Goal: Information Seeking & Learning: Learn about a topic

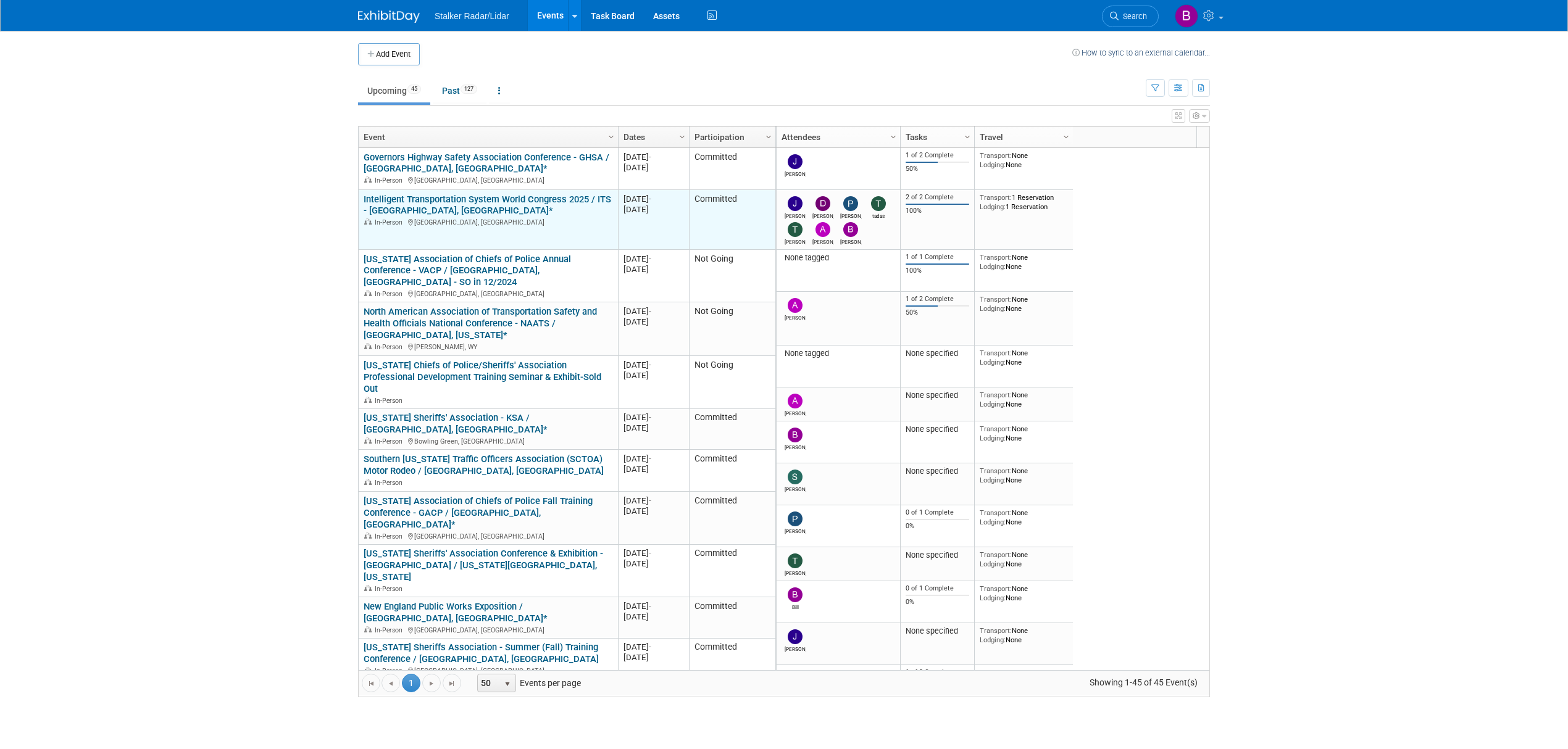
click at [443, 201] on link "Intelligent Transportation System World Congress 2025 / ITS - [GEOGRAPHIC_DATA]…" at bounding box center [487, 205] width 247 height 23
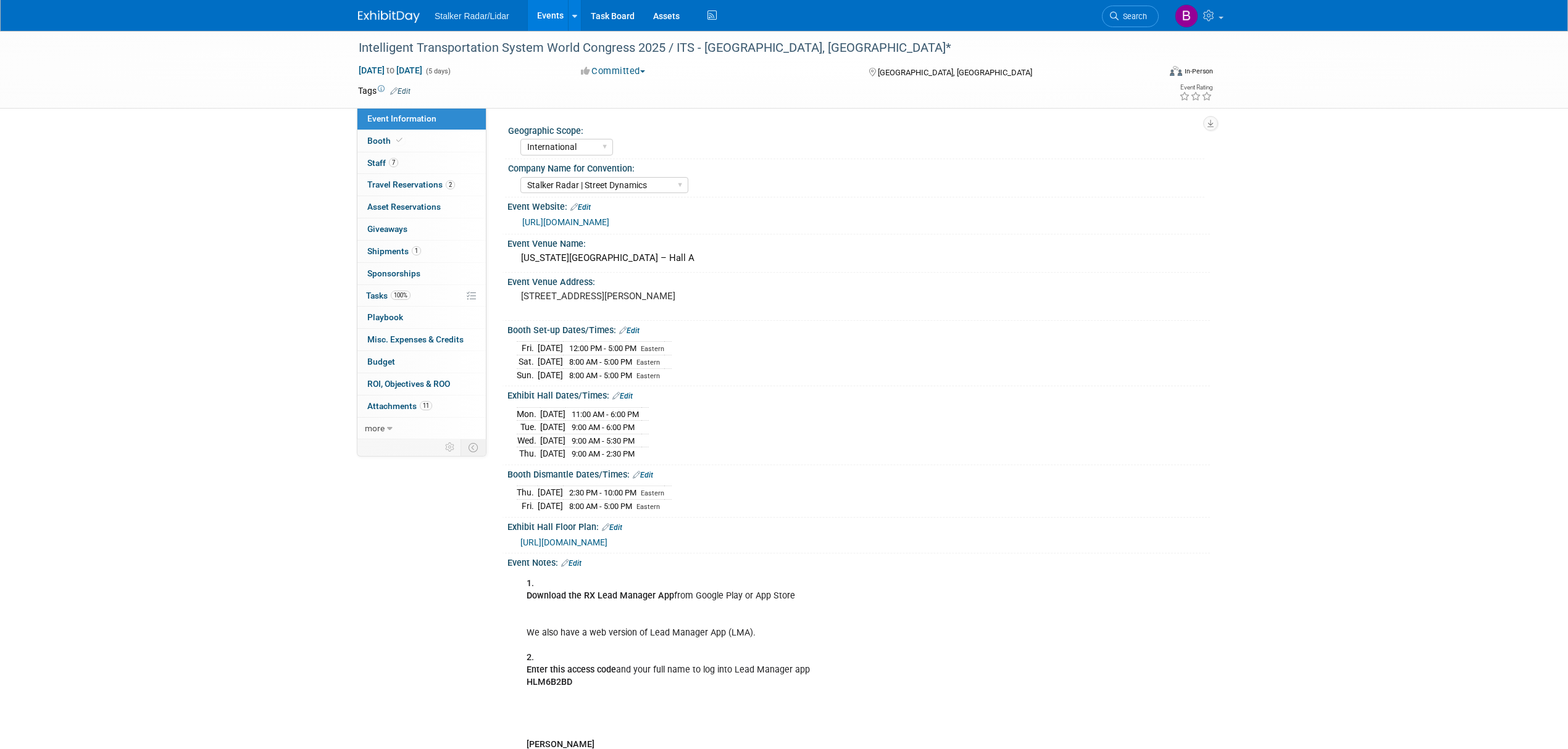
select select "International"
select select "Stalker Radar | Street Dynamics"
click at [400, 141] on icon at bounding box center [399, 141] width 6 height 7
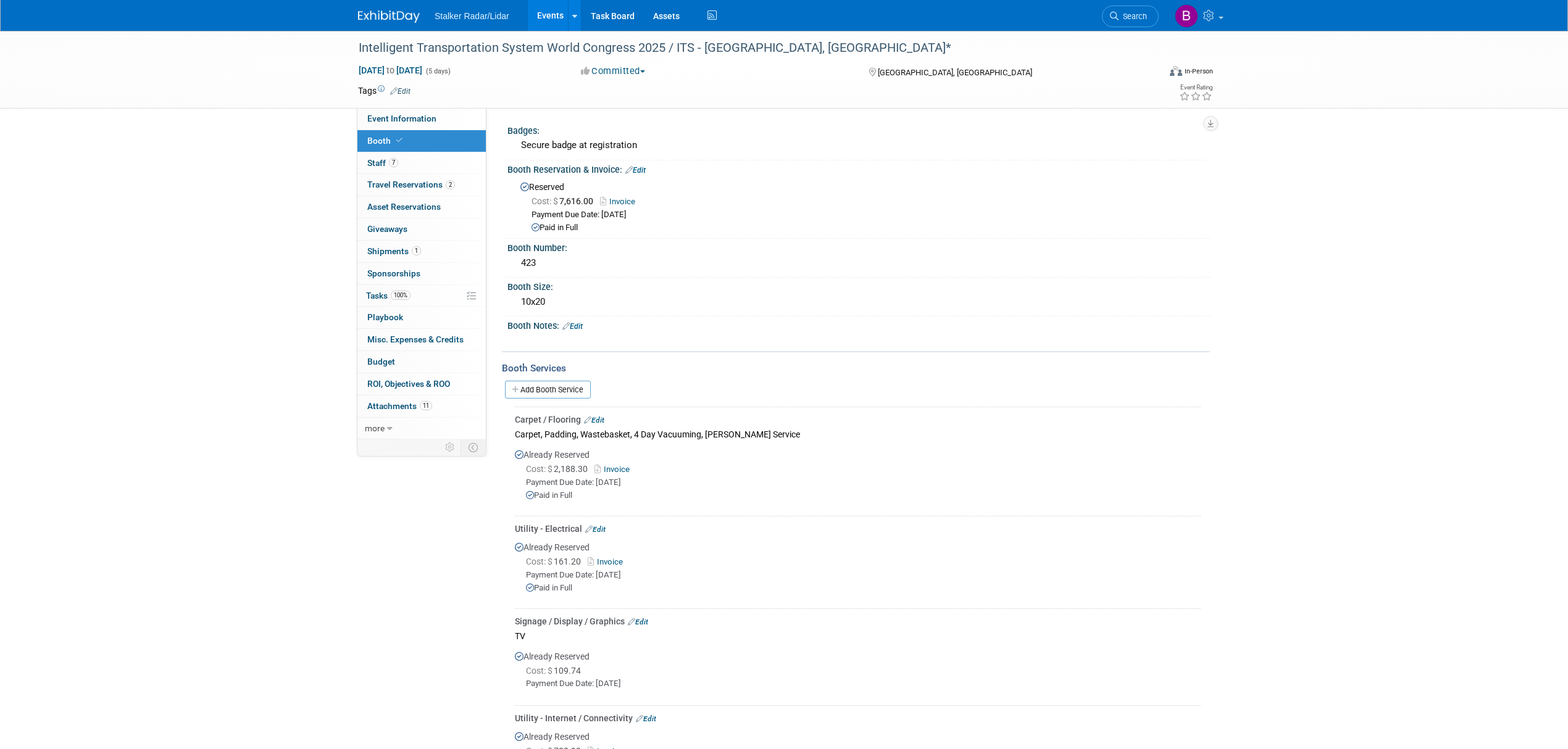
click at [1058, 77] on div "[GEOGRAPHIC_DATA], [GEOGRAPHIC_DATA]" at bounding box center [967, 71] width 200 height 15
click at [381, 156] on link "7 Staff 7" at bounding box center [422, 163] width 129 height 22
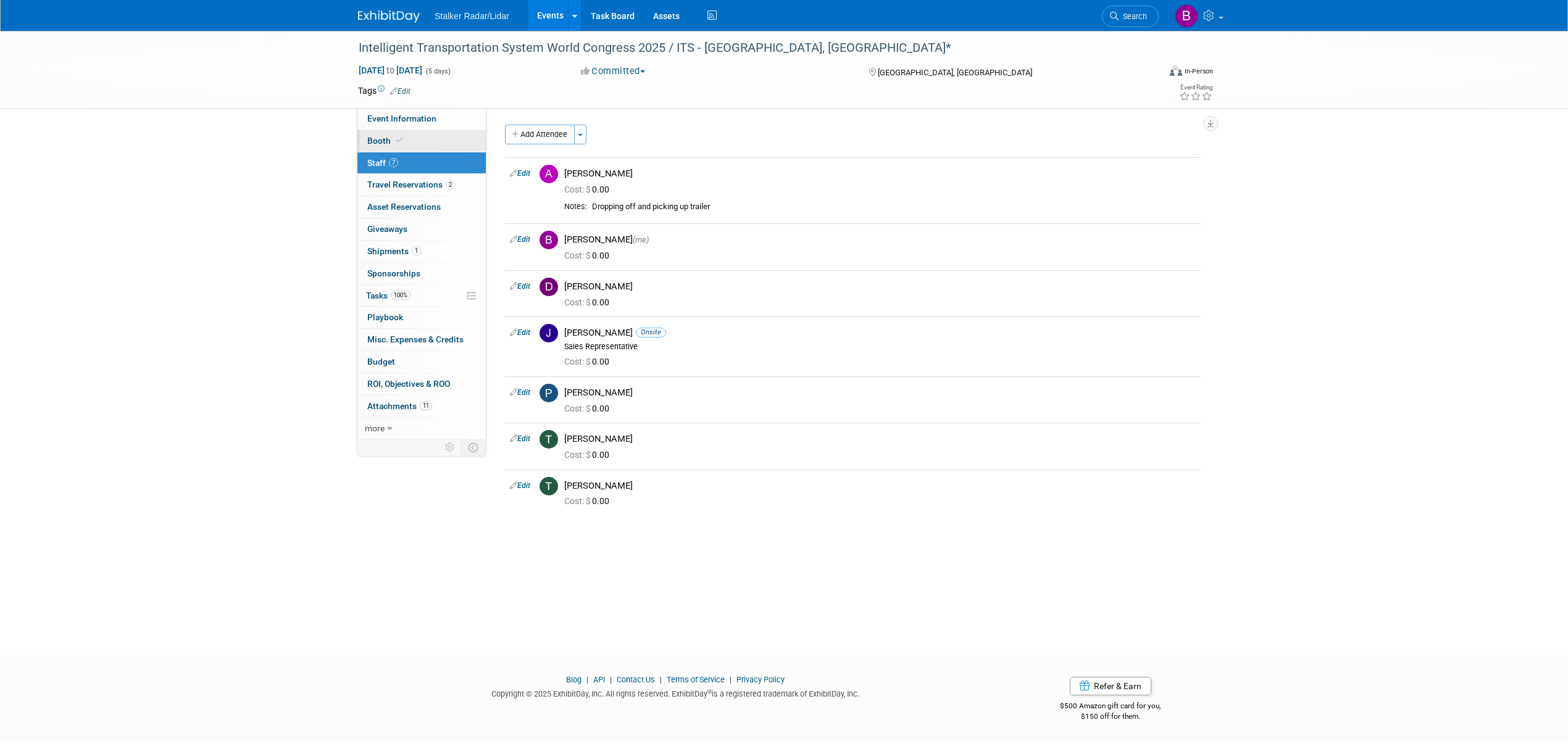
click at [398, 137] on icon at bounding box center [399, 141] width 6 height 7
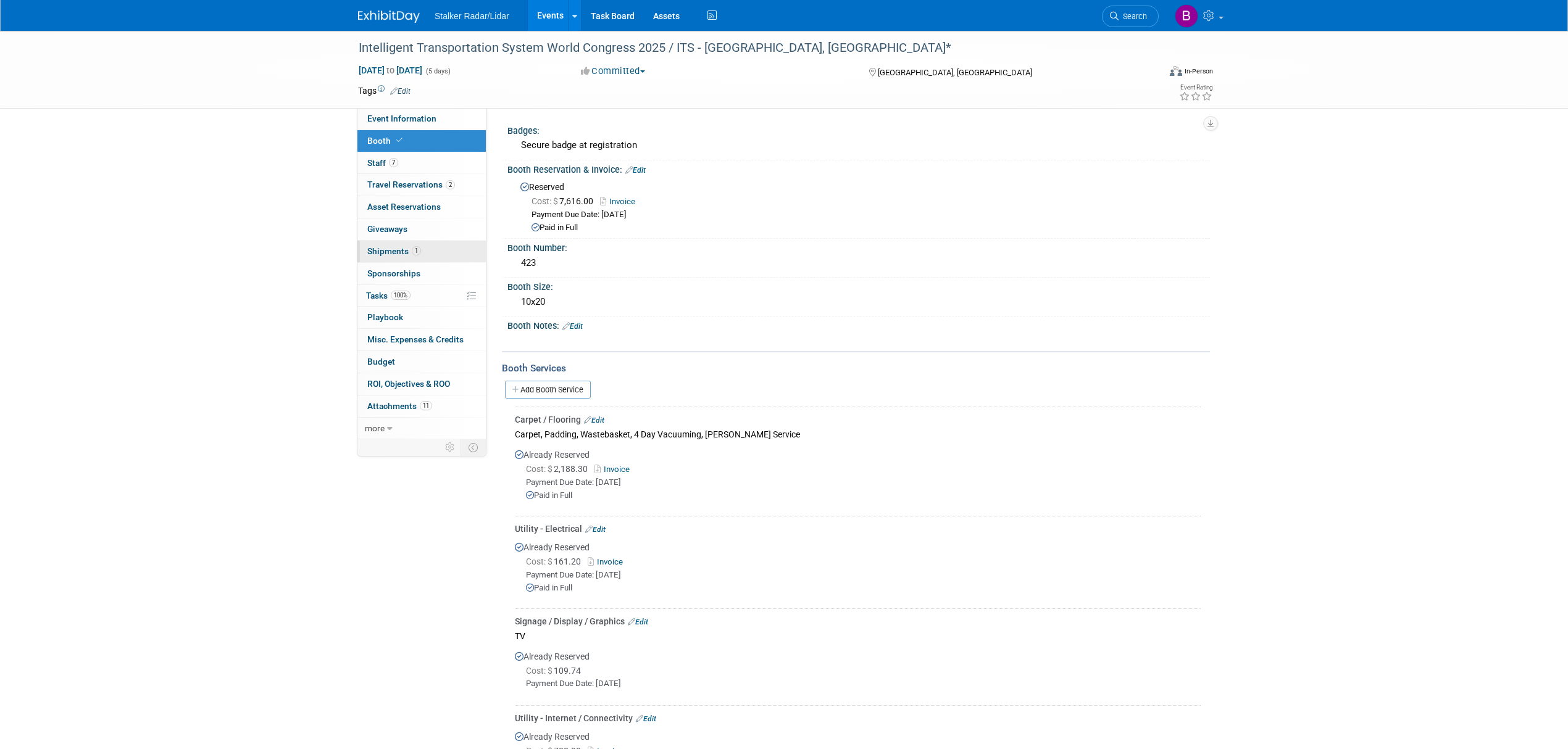
click at [415, 255] on span "1" at bounding box center [416, 251] width 10 height 10
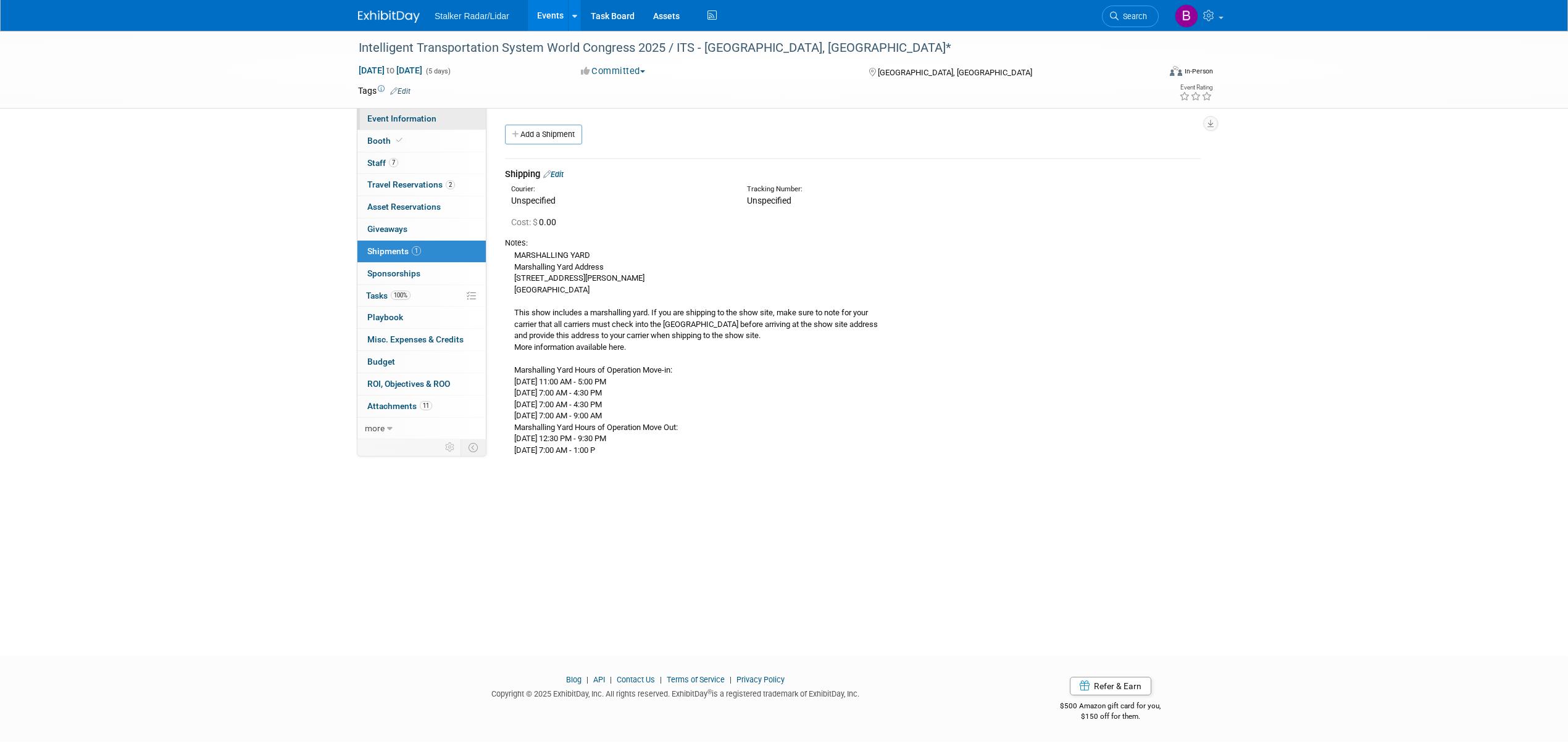
click at [398, 119] on span "Event Information" at bounding box center [401, 118] width 69 height 10
select select "International"
select select "Stalker Radar | Street Dynamics"
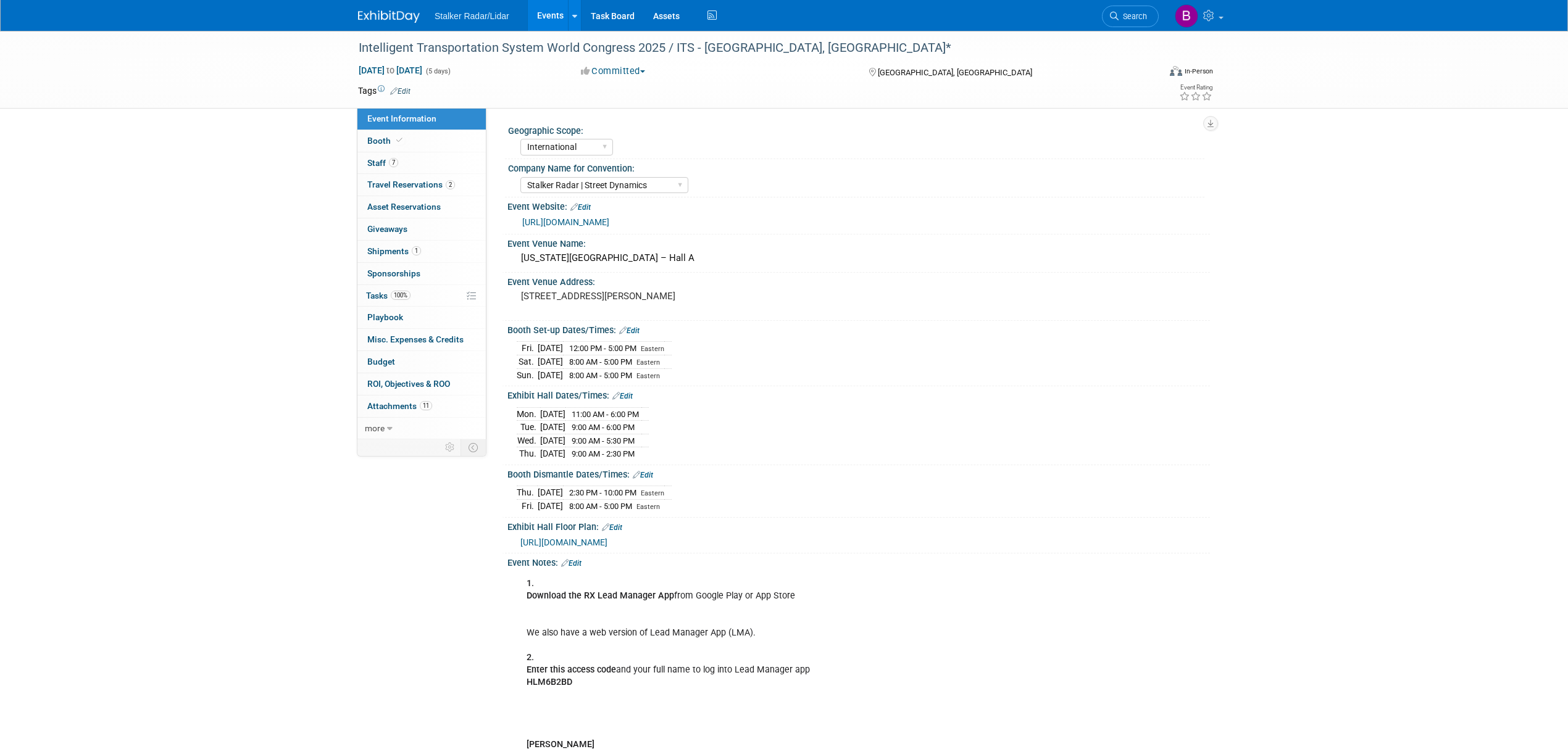
click at [1418, 156] on div "Intelligent Transportation System World Congress 2025 / ITS - Atlanta, GA* Aug …" at bounding box center [784, 544] width 1568 height 1028
